Goal: Navigation & Orientation: Find specific page/section

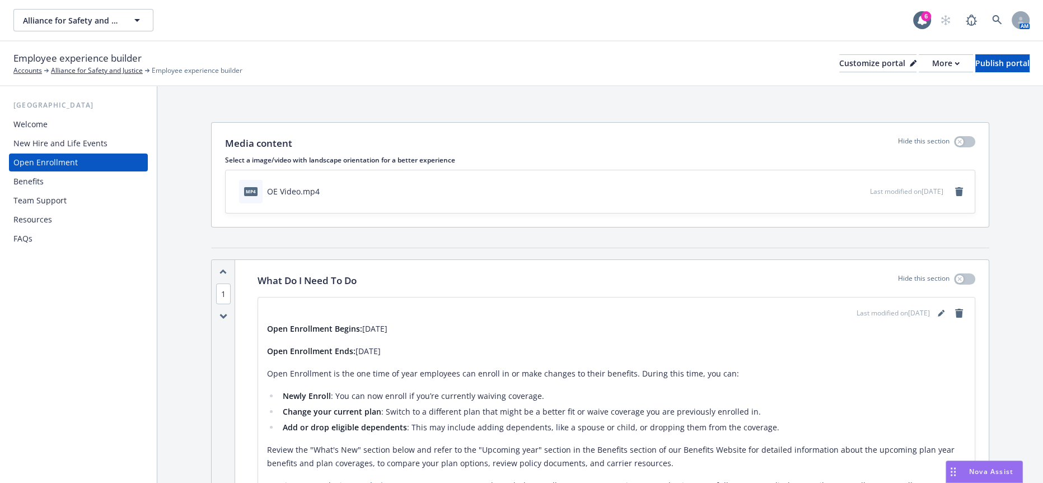
scroll to position [683, 0]
